Goal: Find specific page/section: Find specific page/section

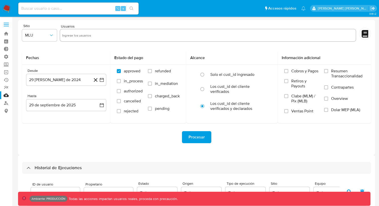
select select "10"
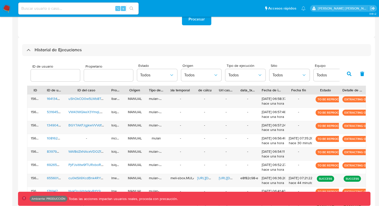
scroll to position [160, 0]
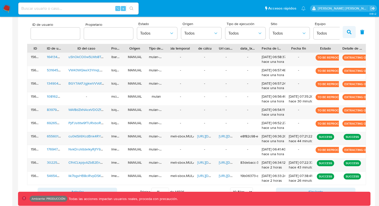
click at [349, 31] on icon "button" at bounding box center [349, 32] width 5 height 5
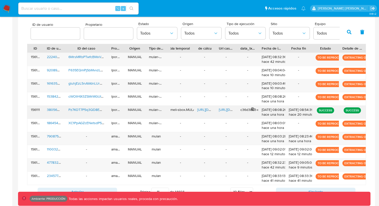
scroll to position [186, 0]
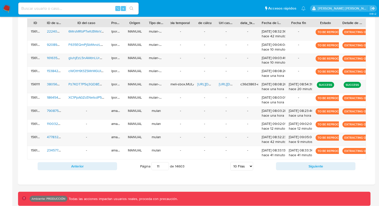
click at [308, 173] on div "ID de usuario Propietario Estado Todos Origen Todos Tipo de ejecución Todos Sit…" at bounding box center [196, 84] width 349 height 190
click at [306, 168] on button "Siguiente" at bounding box center [316, 167] width 80 height 8
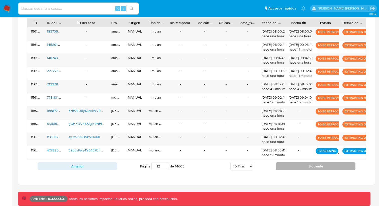
click at [306, 168] on button "Siguiente" at bounding box center [316, 167] width 80 height 8
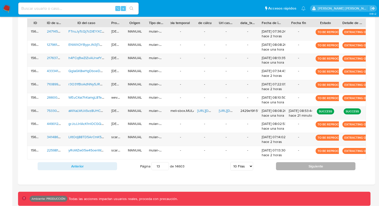
click at [306, 168] on button "Siguiente" at bounding box center [316, 167] width 80 height 8
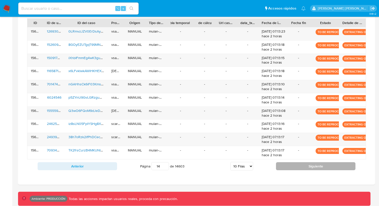
click at [306, 168] on button "Siguiente" at bounding box center [316, 167] width 80 height 8
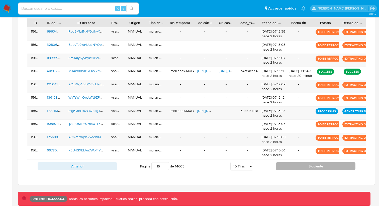
click at [306, 168] on button "Siguiente" at bounding box center [316, 167] width 80 height 8
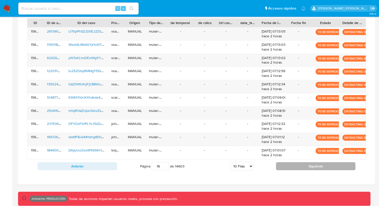
click at [306, 168] on button "Siguiente" at bounding box center [316, 167] width 80 height 8
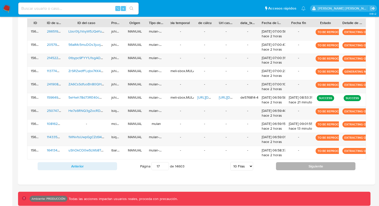
click at [306, 168] on button "Siguiente" at bounding box center [316, 167] width 80 height 8
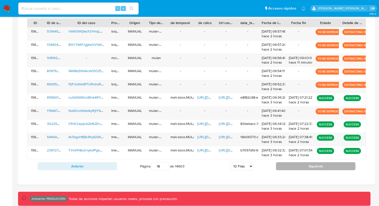
click at [306, 168] on button "Siguiente" at bounding box center [316, 167] width 80 height 8
